Goal: Information Seeking & Learning: Learn about a topic

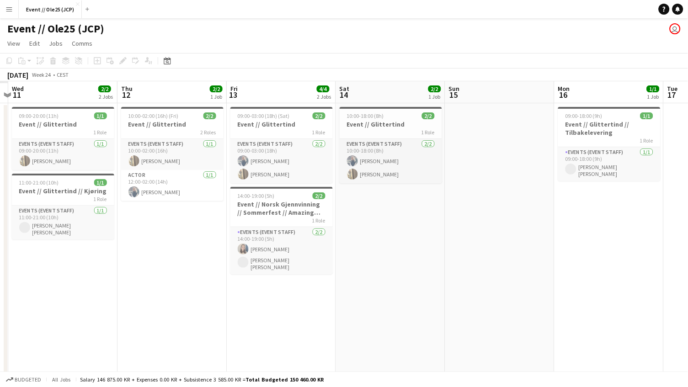
scroll to position [0, 211]
click at [378, 123] on h3 "Event // Glittertind" at bounding box center [390, 124] width 102 height 8
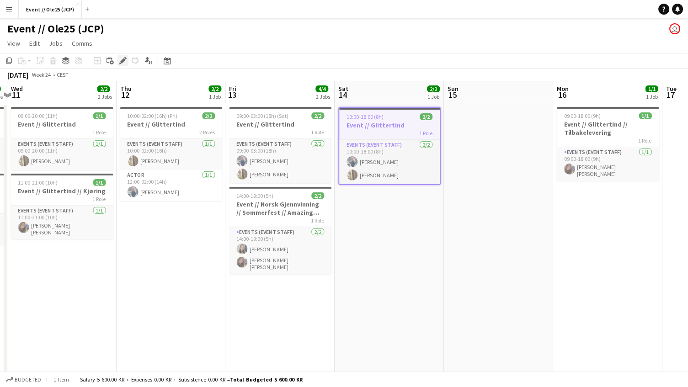
click at [121, 60] on icon at bounding box center [122, 60] width 5 height 5
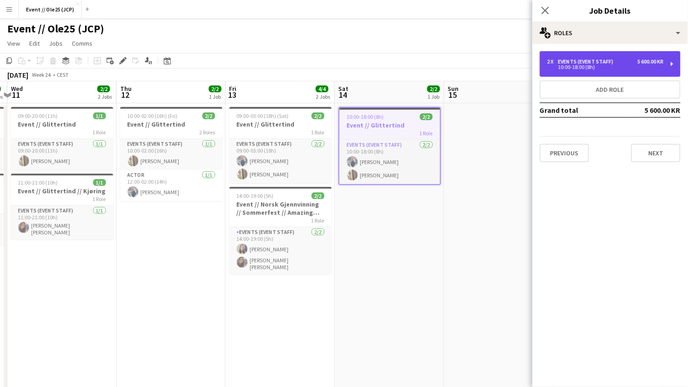
click at [600, 68] on div "10:00-18:00 (8h)" at bounding box center [605, 67] width 116 height 5
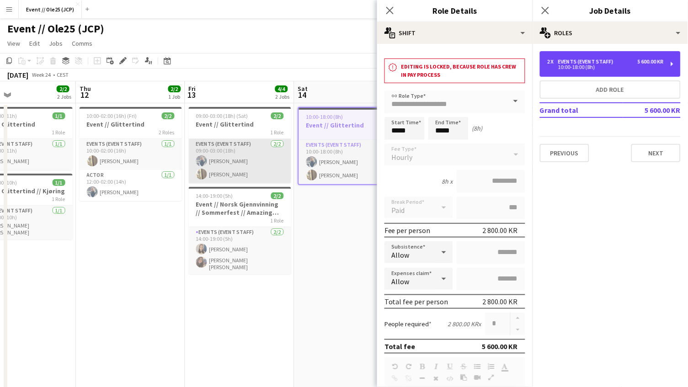
scroll to position [0, 252]
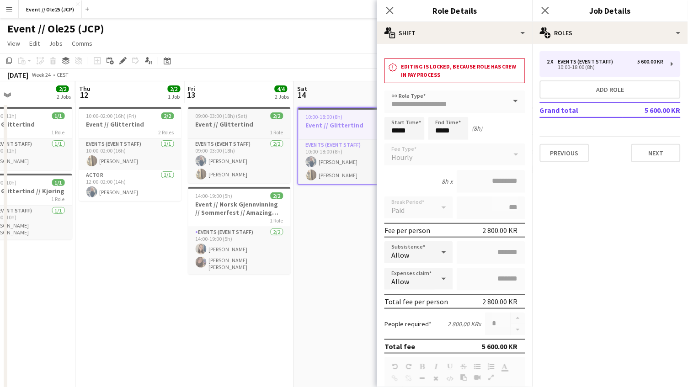
click at [254, 121] on h3 "Event // Glittertind" at bounding box center [239, 124] width 102 height 8
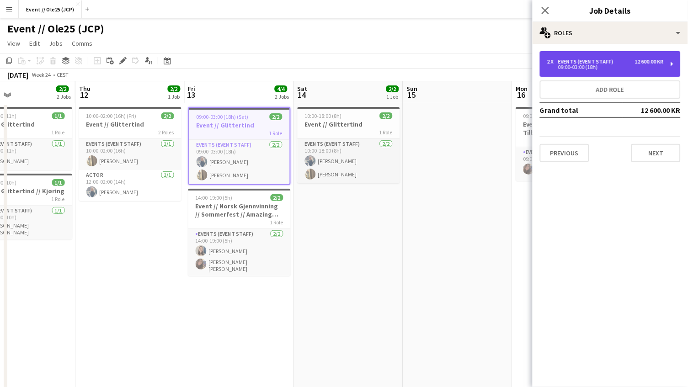
click at [619, 57] on div "2 x Events (Event Staff) 12 600.00 KR 09:00-03:00 (18h)" at bounding box center [610, 64] width 141 height 26
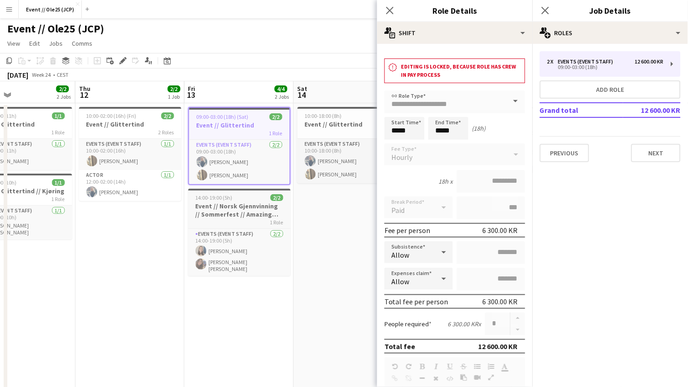
click at [267, 203] on h3 "Event // Norsk Gjennvinning // Sommerfest // Amazing Race" at bounding box center [239, 210] width 102 height 16
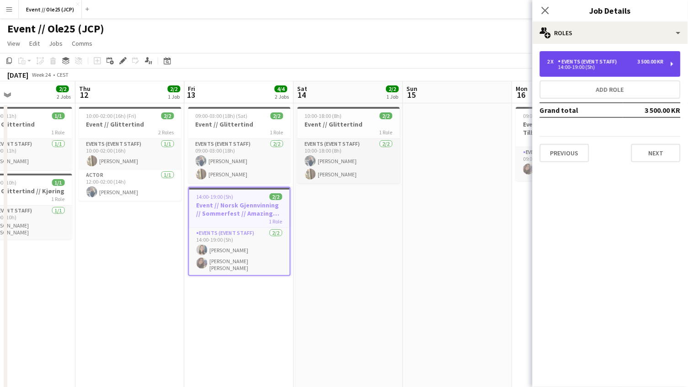
click at [553, 68] on div "14:00-19:00 (5h)" at bounding box center [605, 67] width 116 height 5
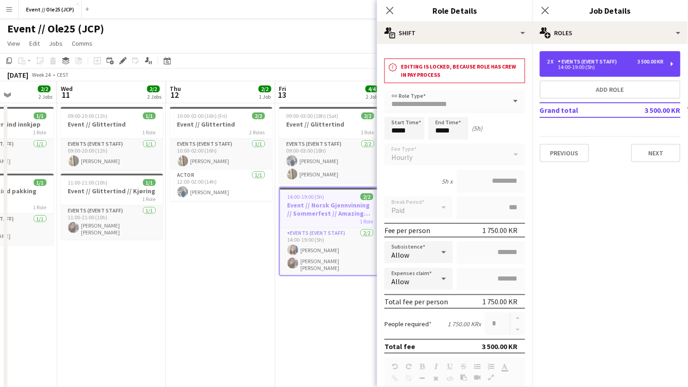
scroll to position [0, 261]
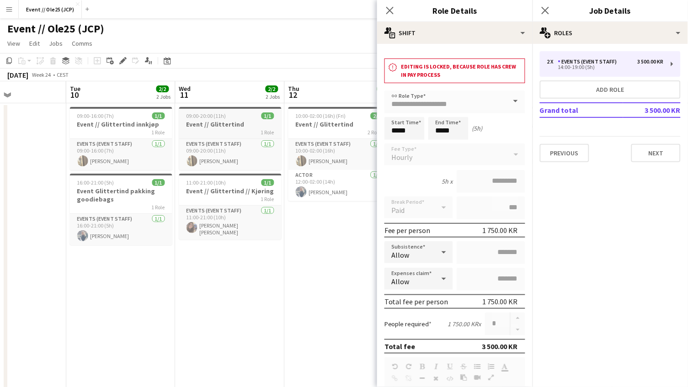
click at [255, 121] on h3 "Event // Glittertind" at bounding box center [230, 124] width 102 height 8
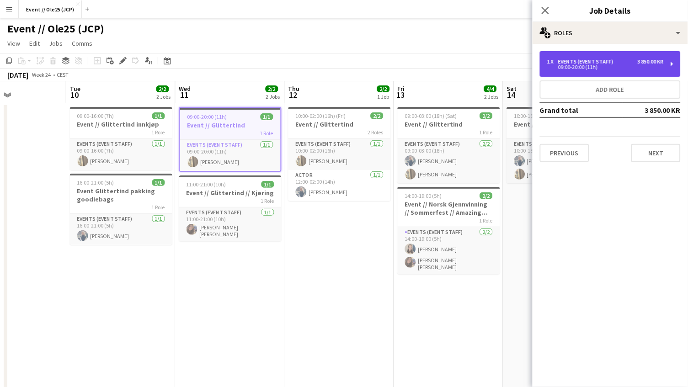
click at [558, 55] on div "1 x Events (Event Staff) 3 850.00 KR 09:00-20:00 (11h)" at bounding box center [610, 64] width 141 height 26
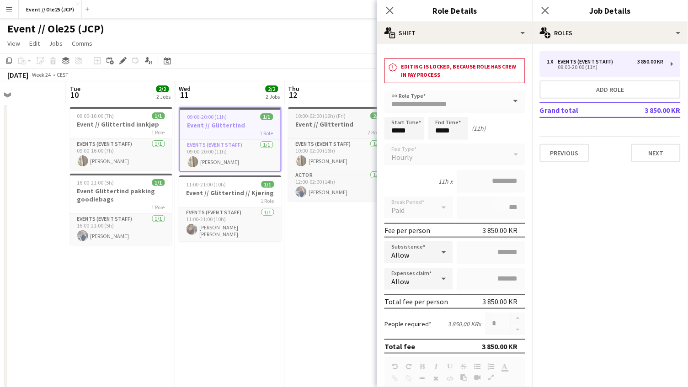
click at [309, 130] on div "2 Roles" at bounding box center [339, 131] width 102 height 7
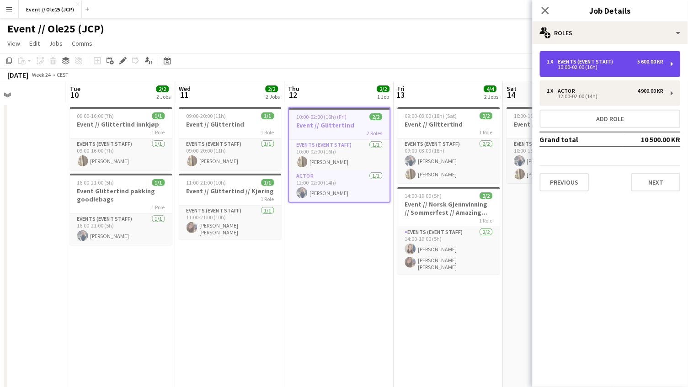
click at [571, 69] on div "10:00-02:00 (16h)" at bounding box center [605, 67] width 116 height 5
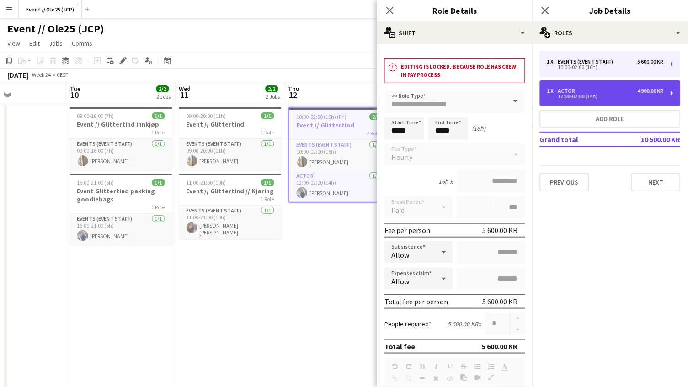
click at [579, 95] on div "12:00-02:00 (14h)" at bounding box center [605, 96] width 116 height 5
type input "*****"
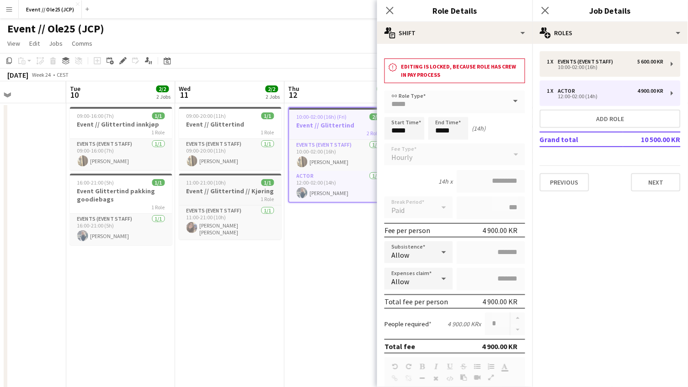
click at [240, 188] on h3 "Event // Glittertind // Kjøring" at bounding box center [230, 191] width 102 height 8
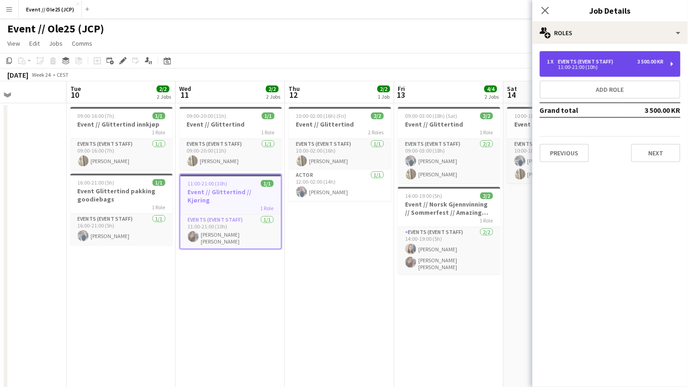
click at [615, 66] on div "11:00-21:00 (10h)" at bounding box center [605, 67] width 116 height 5
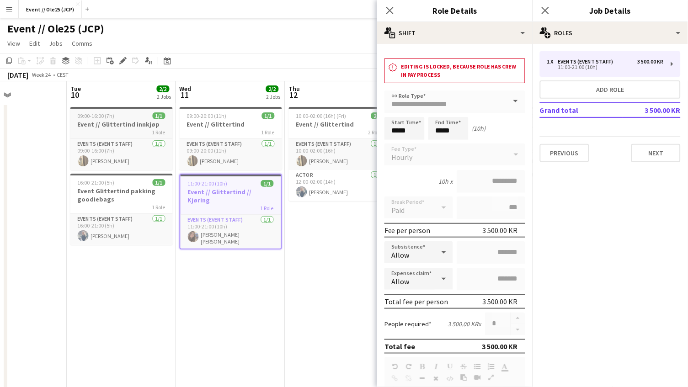
click at [129, 128] on div "1 Role" at bounding box center [121, 131] width 102 height 7
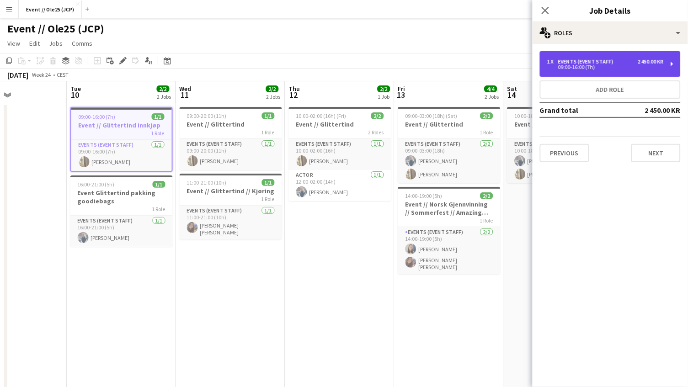
click at [610, 68] on div "09:00-16:00 (7h)" at bounding box center [605, 67] width 116 height 5
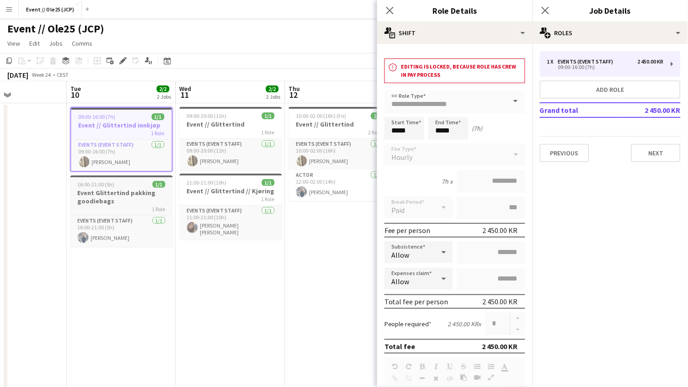
click at [143, 182] on div "16:00-21:00 (5h) 1/1" at bounding box center [121, 184] width 102 height 7
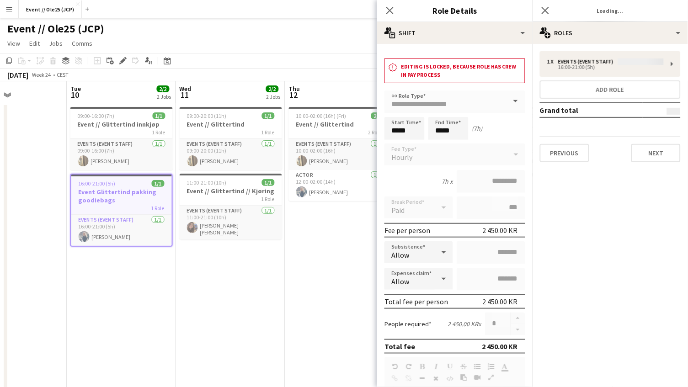
scroll to position [0, 260]
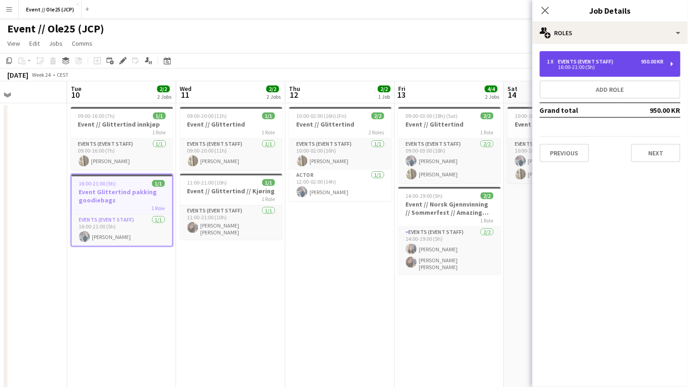
click at [593, 65] on div "16:00-21:00 (5h)" at bounding box center [605, 67] width 116 height 5
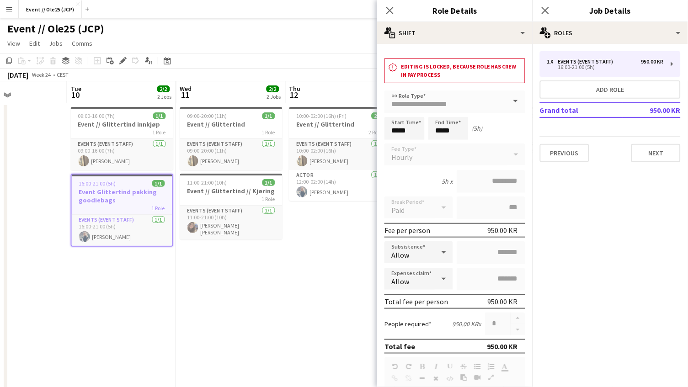
click at [296, 72] on div "[DATE] Week 24 • CEST" at bounding box center [344, 75] width 688 height 13
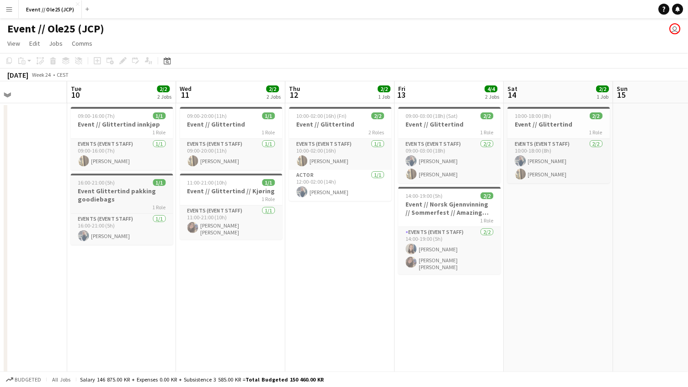
click at [119, 185] on div "16:00-21:00 (5h) 1/1" at bounding box center [122, 182] width 102 height 7
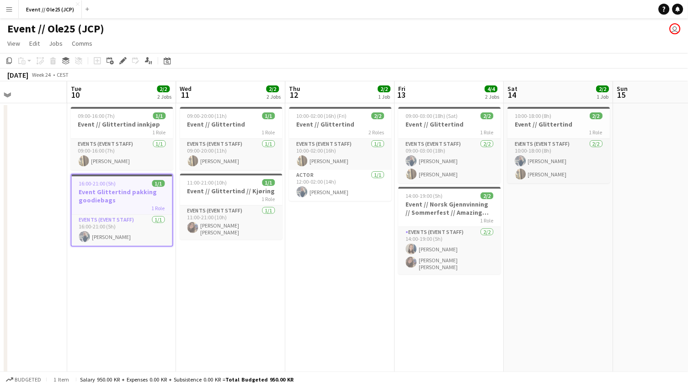
click at [254, 49] on app-page-menu "View Day view expanded Day view collapsed Month view Date picker Jump to [DATE]…" at bounding box center [344, 44] width 688 height 17
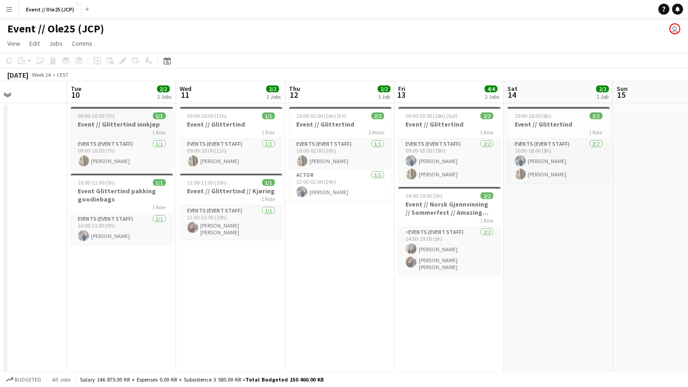
click at [108, 130] on div "1 Role" at bounding box center [122, 131] width 102 height 7
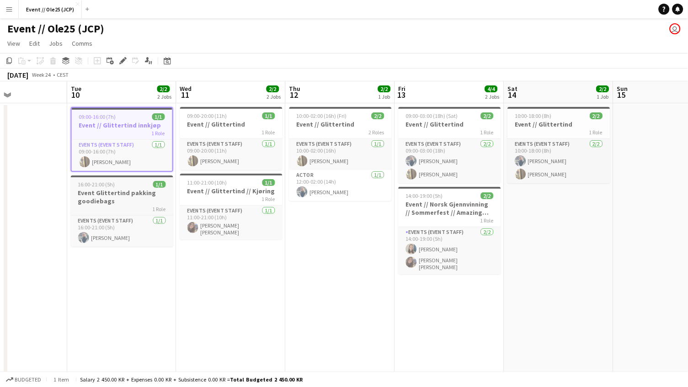
click at [121, 189] on h3 "Event Glittertind pakking goodiebags" at bounding box center [122, 197] width 102 height 16
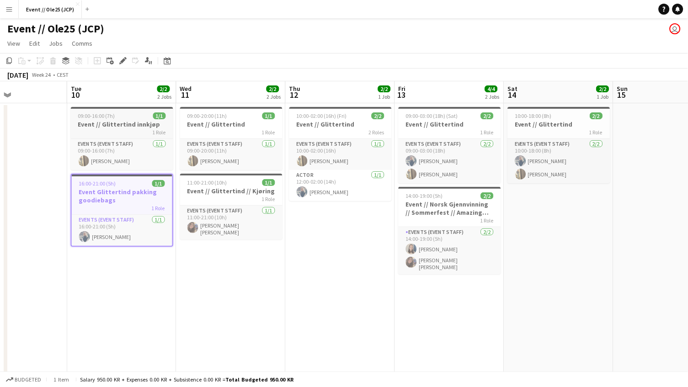
click at [111, 118] on span "09:00-16:00 (7h)" at bounding box center [96, 115] width 37 height 7
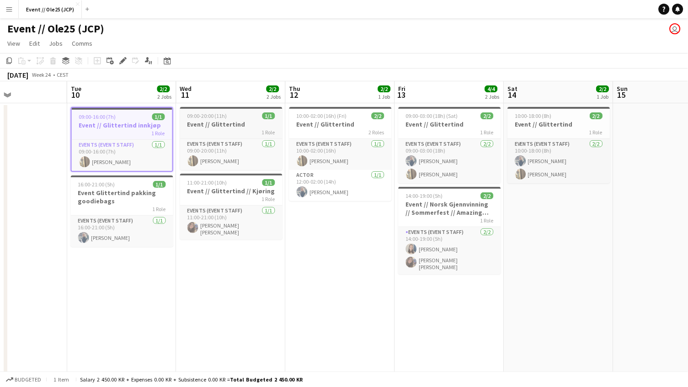
click at [224, 118] on span "09:00-20:00 (11h)" at bounding box center [207, 115] width 40 height 7
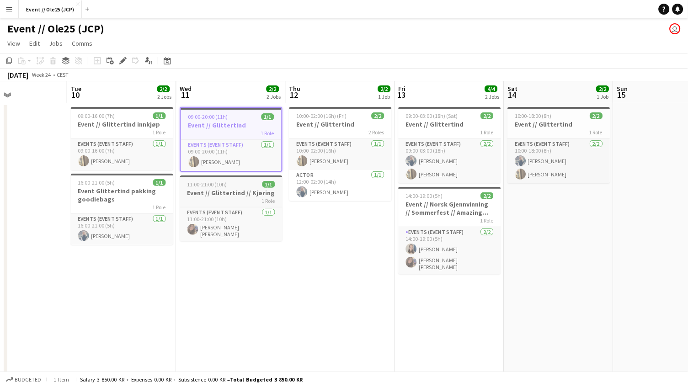
click at [245, 190] on h3 "Event // Glittertind // Kjøring" at bounding box center [231, 193] width 102 height 8
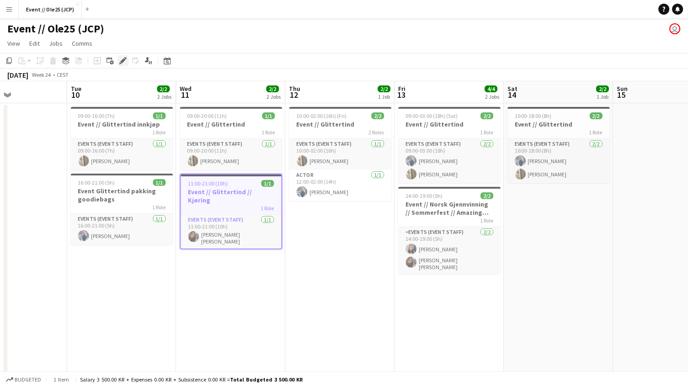
click at [120, 63] on icon "Edit" at bounding box center [122, 60] width 7 height 7
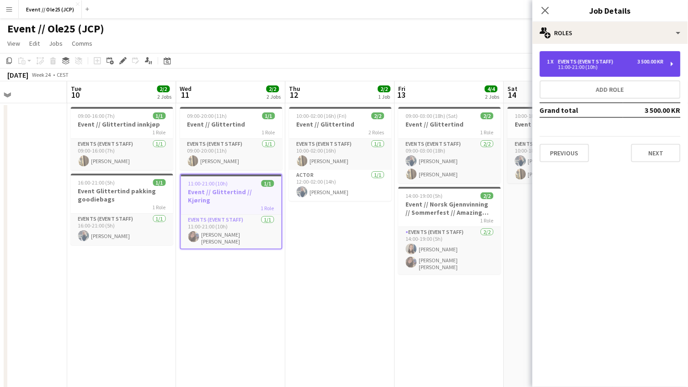
click at [571, 76] on div "1 x Events (Event Staff) 3 500.00 KR 11:00-21:00 (10h)" at bounding box center [610, 64] width 141 height 26
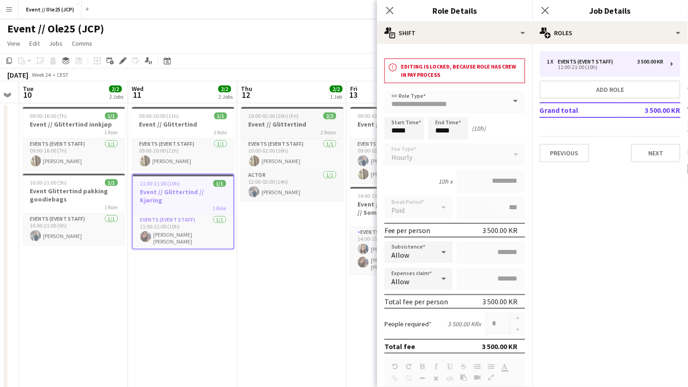
scroll to position [0, 308]
click at [291, 115] on span "10:00-02:00 (16h) (Fri)" at bounding box center [274, 115] width 50 height 7
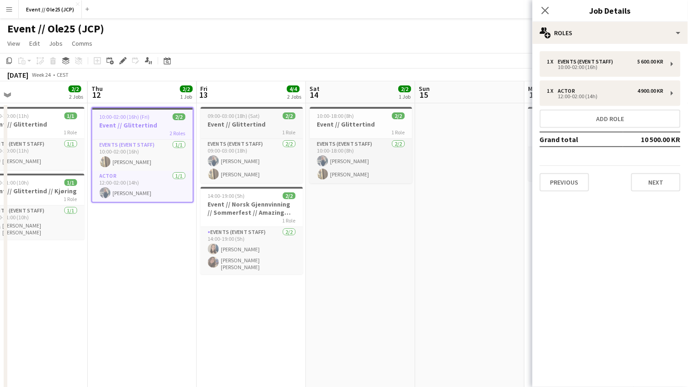
scroll to position [0, 294]
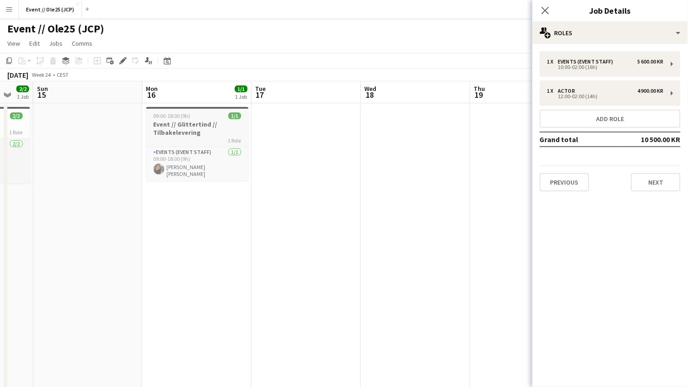
click at [212, 118] on div "09:00-18:00 (9h) 1/1" at bounding box center [197, 115] width 102 height 7
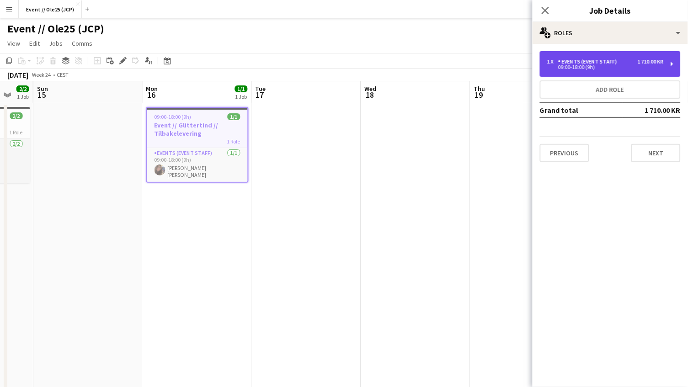
click at [619, 63] on div "Events (Event Staff)" at bounding box center [589, 61] width 63 height 6
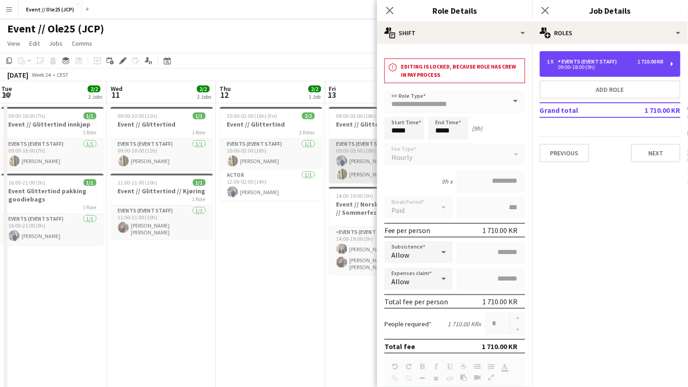
scroll to position [0, 201]
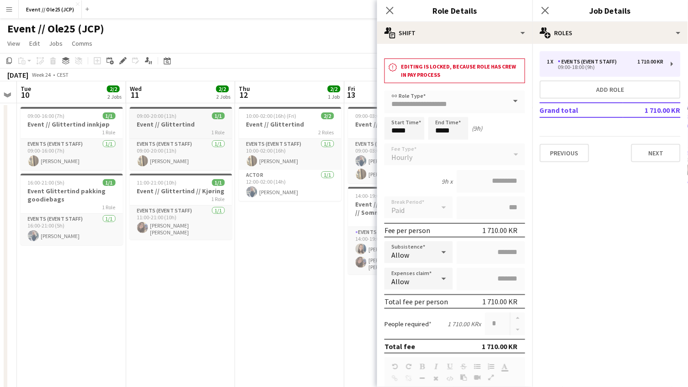
click at [188, 124] on h3 "Event // Glittertind" at bounding box center [181, 124] width 102 height 8
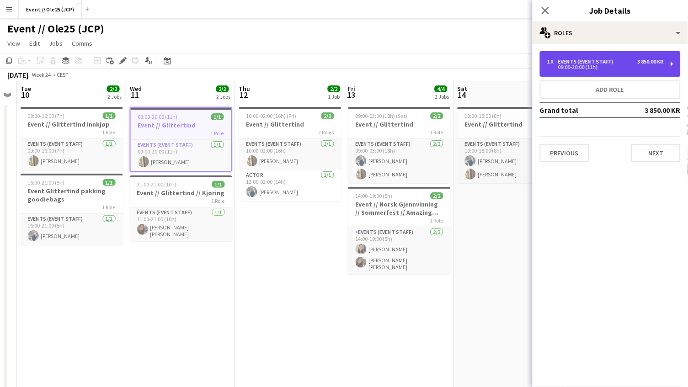
click at [607, 60] on div "Events (Event Staff)" at bounding box center [587, 61] width 59 height 6
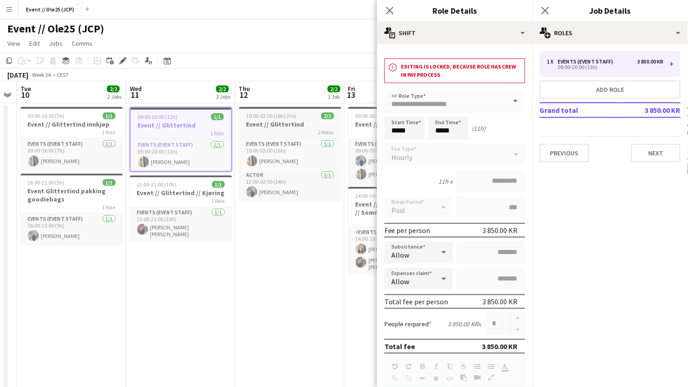
click at [300, 108] on div at bounding box center [290, 108] width 102 height 2
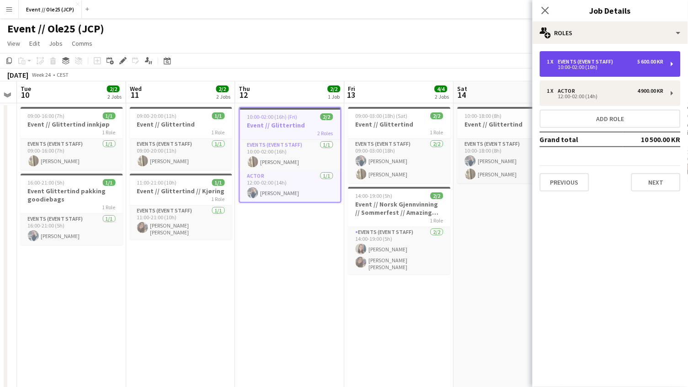
click at [574, 65] on div "10:00-02:00 (16h)" at bounding box center [605, 67] width 116 height 5
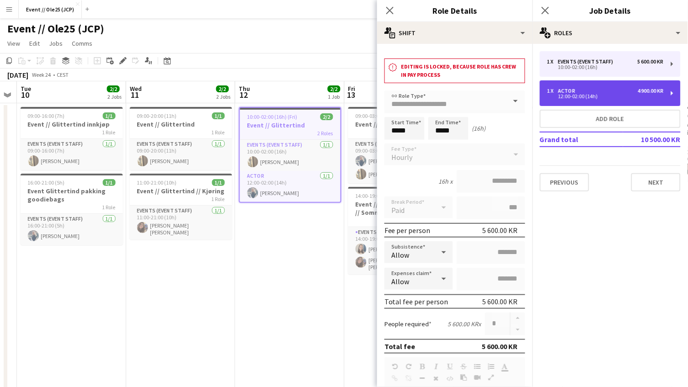
click at [580, 88] on div "1 x Actor 4 900.00 KR" at bounding box center [605, 91] width 116 height 6
type input "*****"
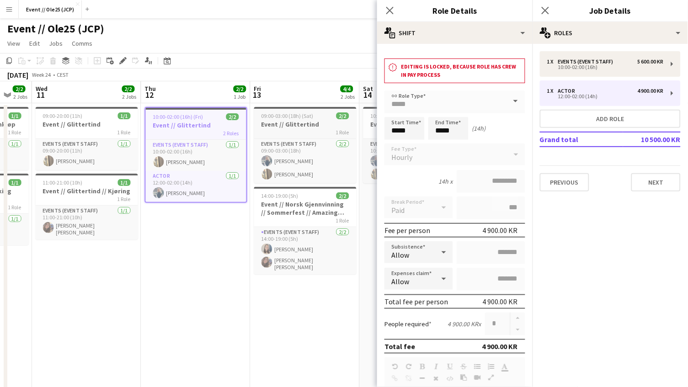
click at [286, 122] on h3 "Event // Glittertind" at bounding box center [305, 124] width 102 height 8
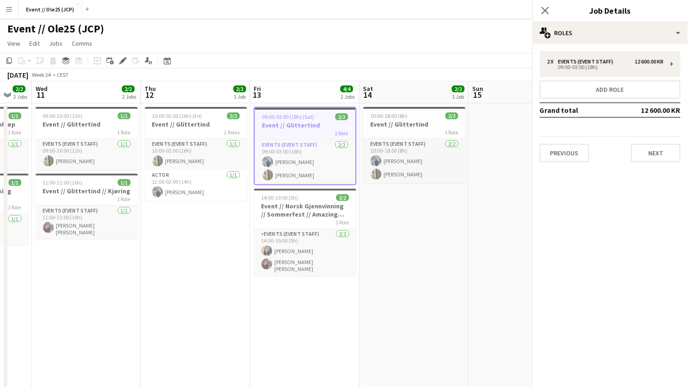
scroll to position [0, 295]
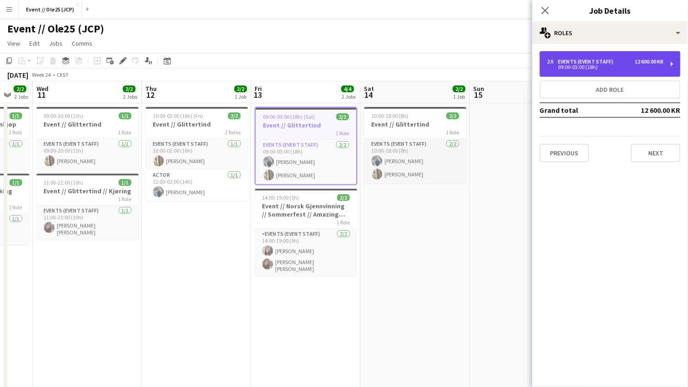
click at [564, 67] on div "09:00-03:00 (18h)" at bounding box center [605, 67] width 116 height 5
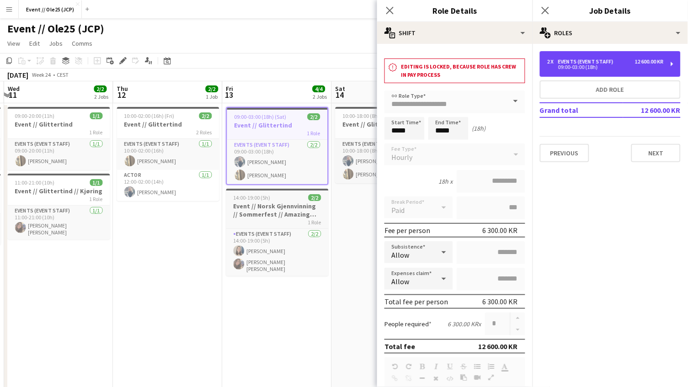
scroll to position [0, 339]
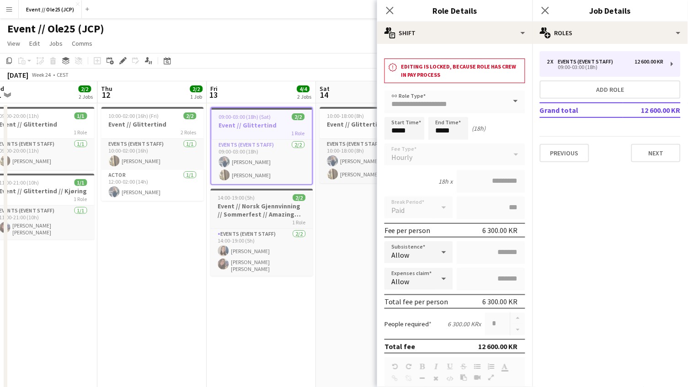
click at [252, 206] on h3 "Event // Norsk Gjennvinning // Sommerfest // Amazing Race" at bounding box center [262, 210] width 102 height 16
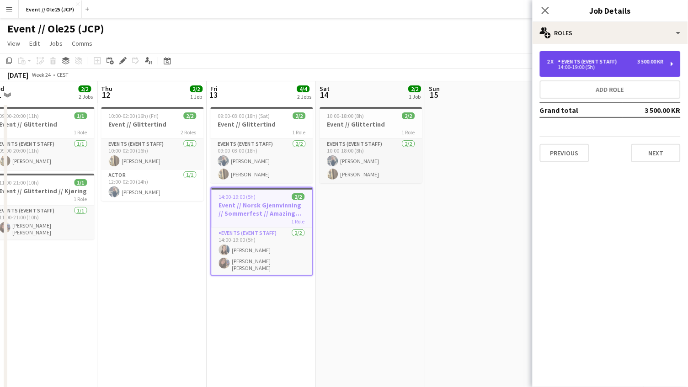
click at [575, 59] on div "Events (Event Staff)" at bounding box center [589, 61] width 63 height 6
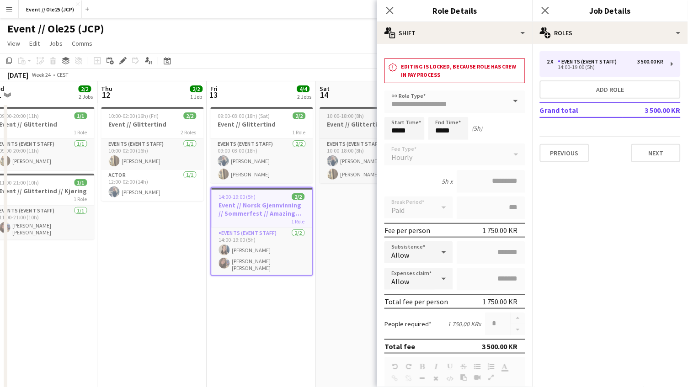
click at [359, 115] on span "10:00-18:00 (8h)" at bounding box center [345, 115] width 37 height 7
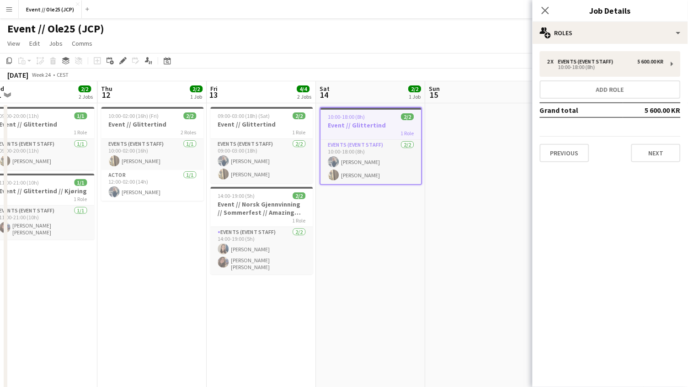
click at [351, 125] on h3 "Event // Glittertind" at bounding box center [371, 125] width 101 height 8
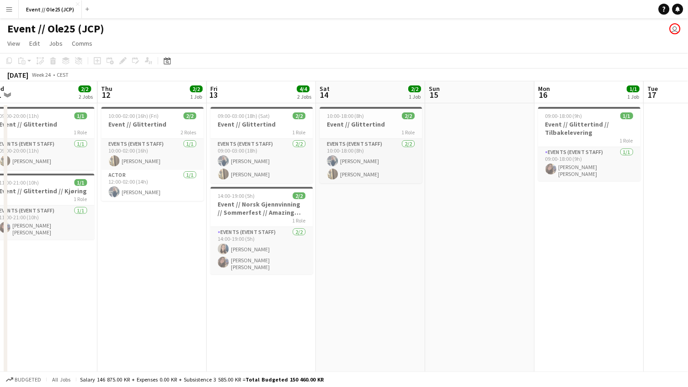
click at [355, 72] on div "[DATE] Week 24 • CEST" at bounding box center [344, 75] width 688 height 13
